Goal: Task Accomplishment & Management: Use online tool/utility

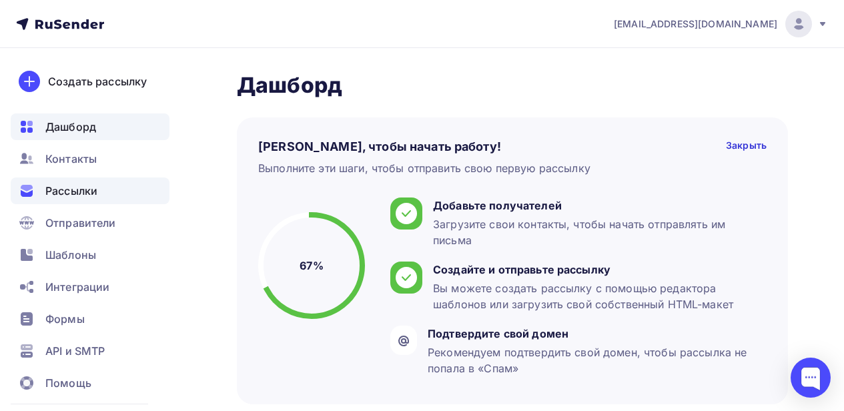
click at [133, 196] on div "Рассылки" at bounding box center [90, 190] width 159 height 27
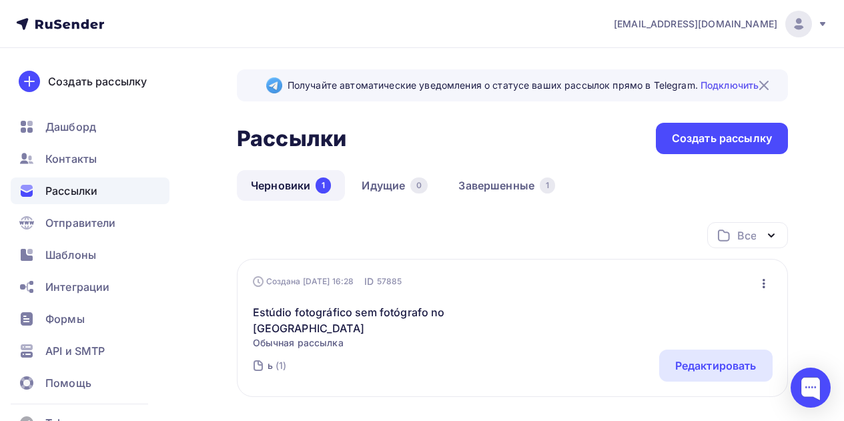
click at [296, 336] on span "Обычная рассылка" at bounding box center [367, 342] width 229 height 13
click at [682, 358] on div "Редактировать" at bounding box center [715, 366] width 81 height 16
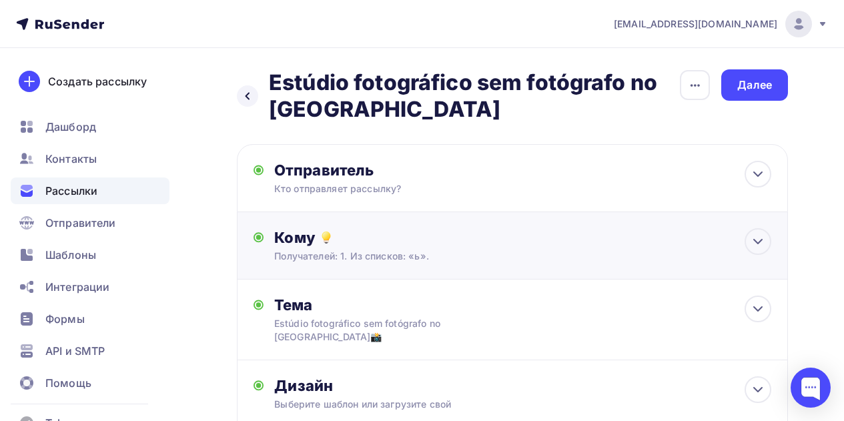
scroll to position [147, 0]
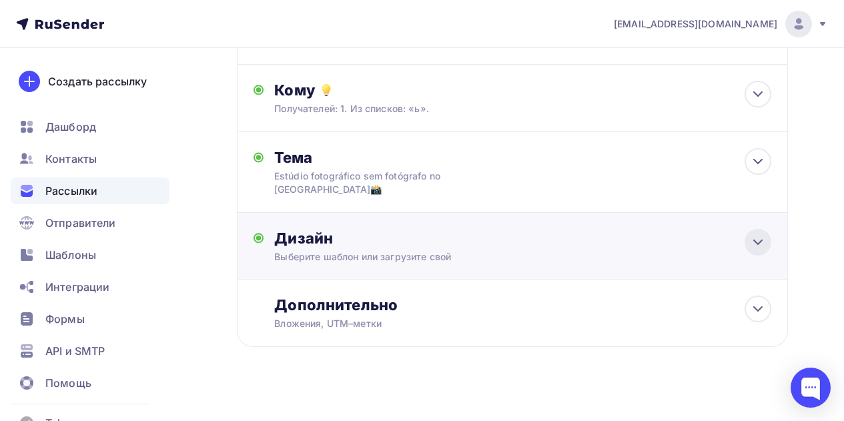
click at [765, 234] on icon at bounding box center [758, 242] width 16 height 16
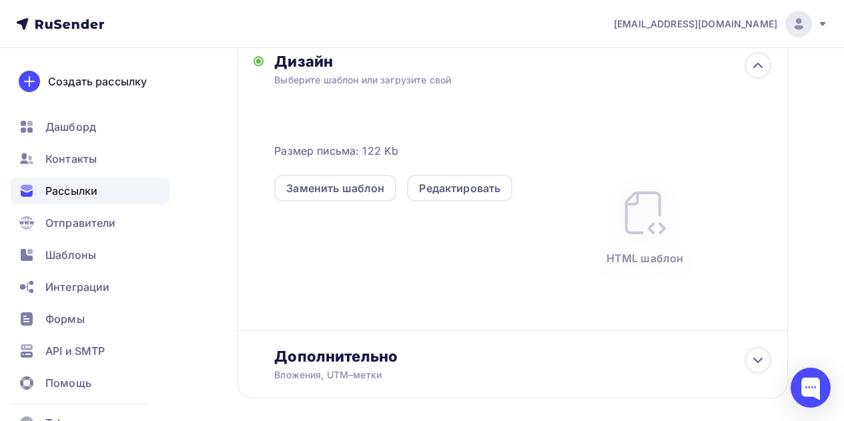
scroll to position [376, 0]
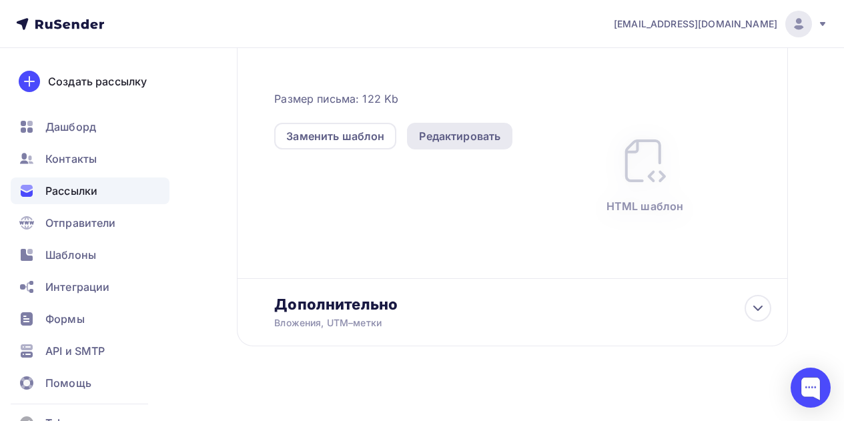
click at [452, 128] on div "Редактировать" at bounding box center [459, 136] width 81 height 16
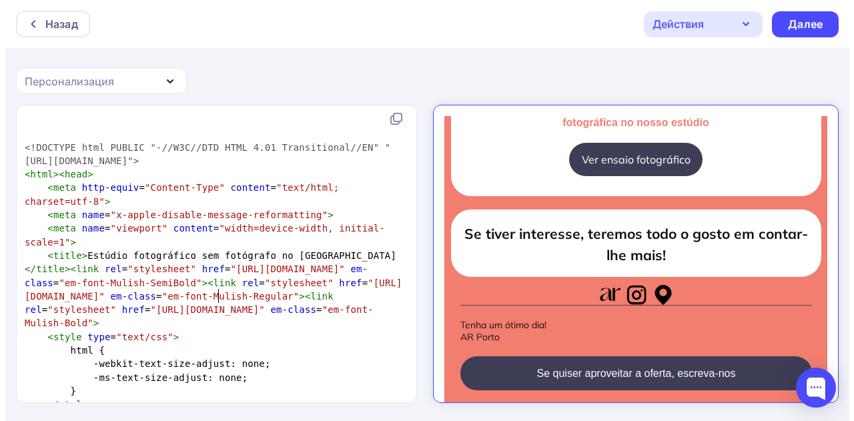
scroll to position [5, 0]
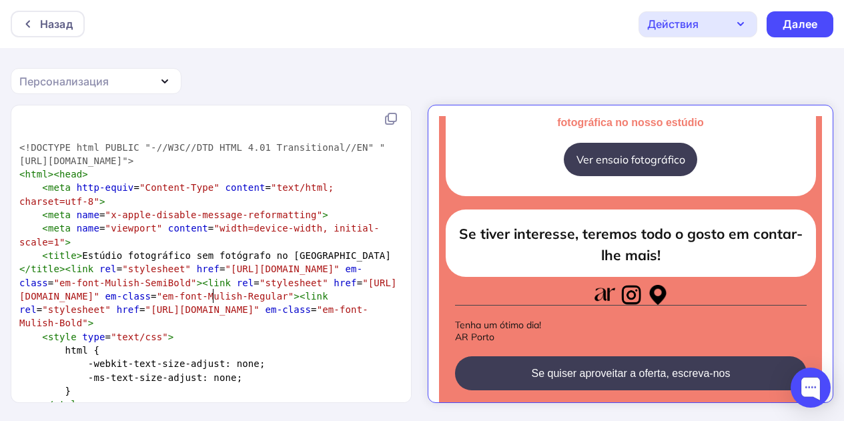
click at [213, 294] on span ""[URL][DOMAIN_NAME]"" at bounding box center [208, 290] width 378 height 24
click at [399, 125] on icon at bounding box center [391, 119] width 16 height 16
click at [389, 115] on icon at bounding box center [391, 119] width 16 height 16
click at [50, 32] on div "Назад" at bounding box center [48, 24] width 74 height 27
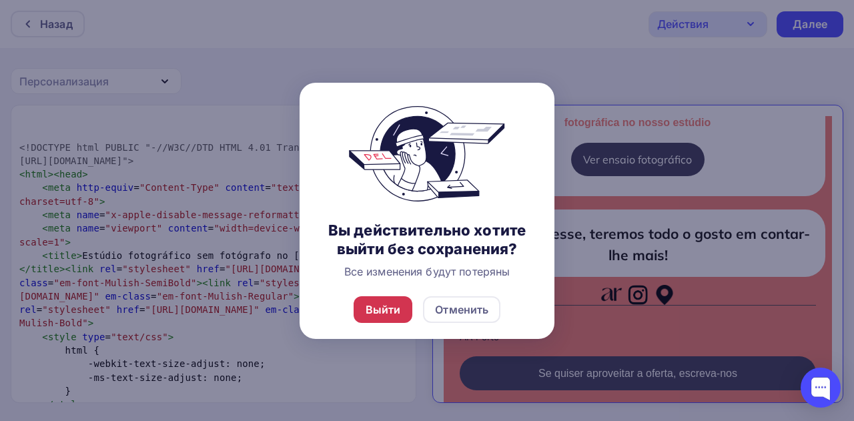
click at [380, 306] on div "Выйти" at bounding box center [383, 310] width 35 height 16
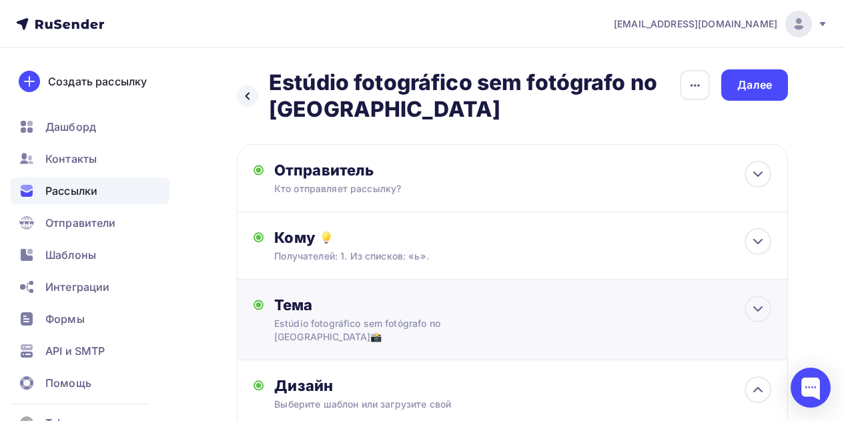
click at [307, 300] on div "Тема" at bounding box center [406, 305] width 264 height 19
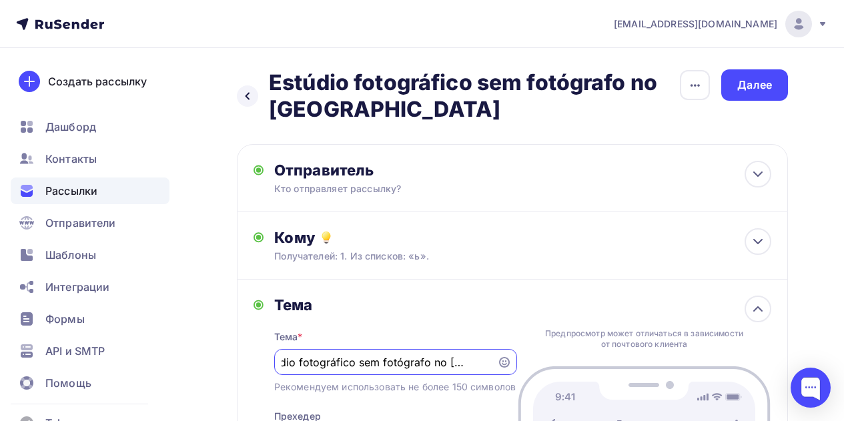
click at [283, 366] on input "Estúdio fotográfico sem fotógrafo no [GEOGRAPHIC_DATA]📸" at bounding box center [385, 362] width 207 height 16
